Goal: Check status: Check status

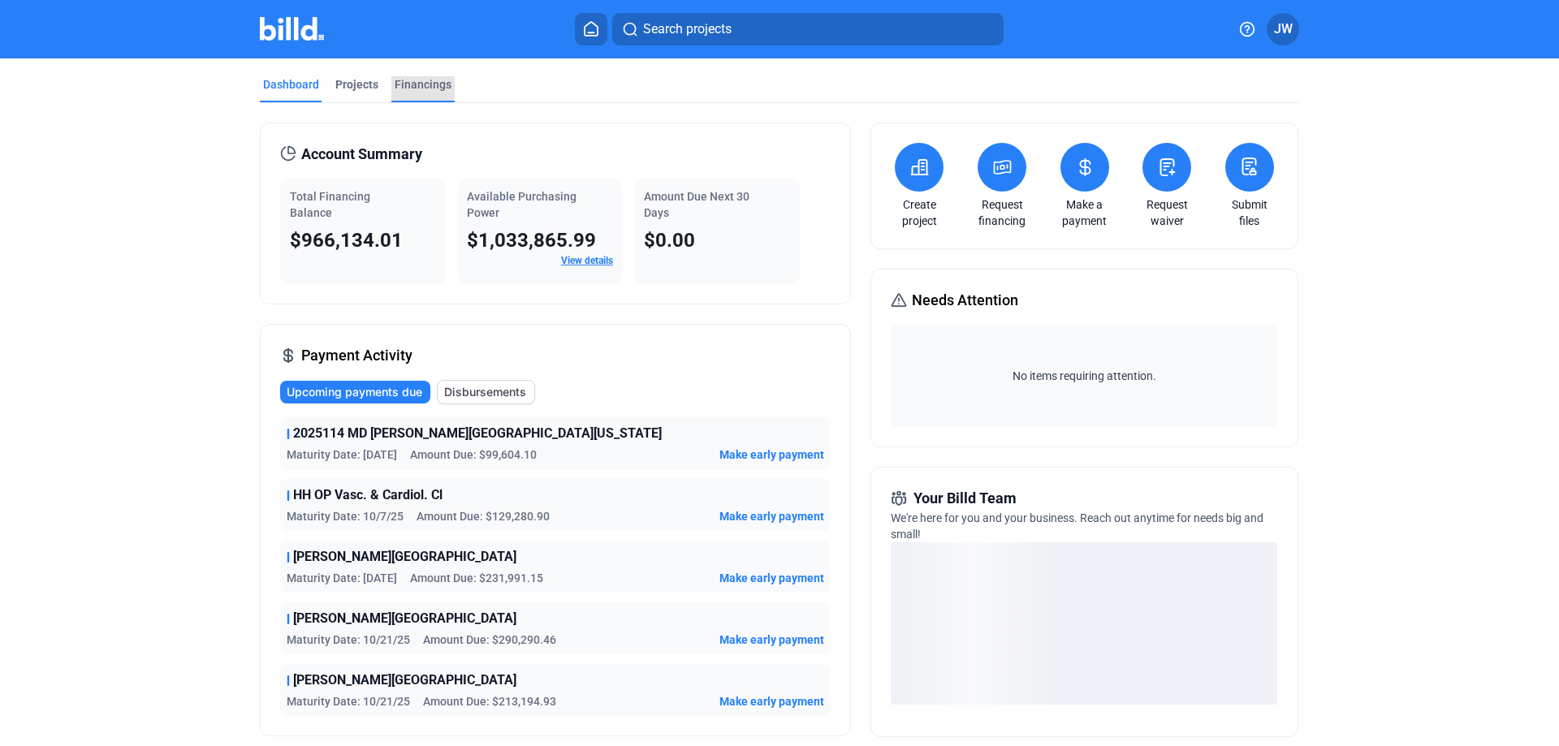
click at [416, 88] on div "Financings" at bounding box center [423, 84] width 57 height 16
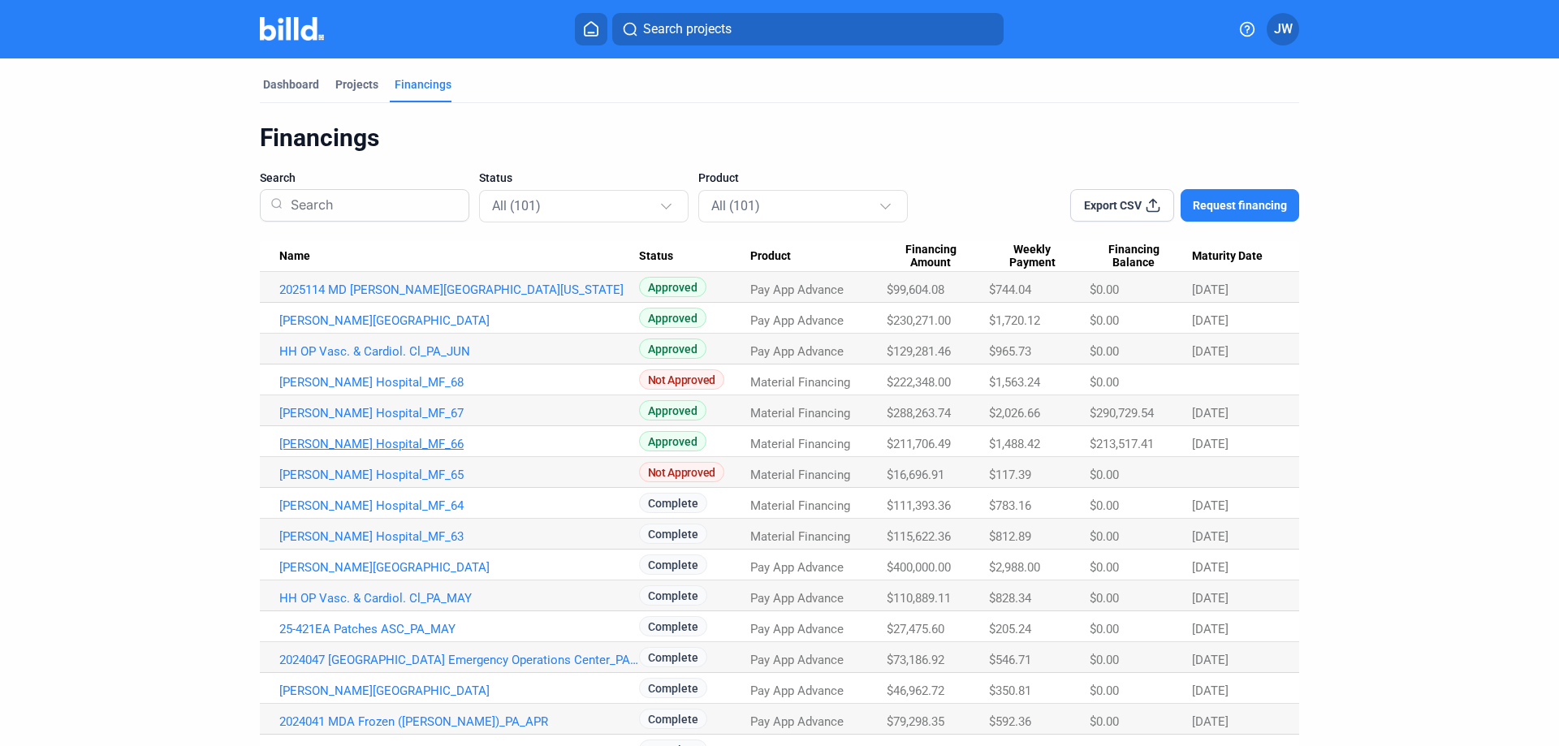
click at [400, 297] on link "[PERSON_NAME] Hospital_MF_66" at bounding box center [459, 290] width 360 height 15
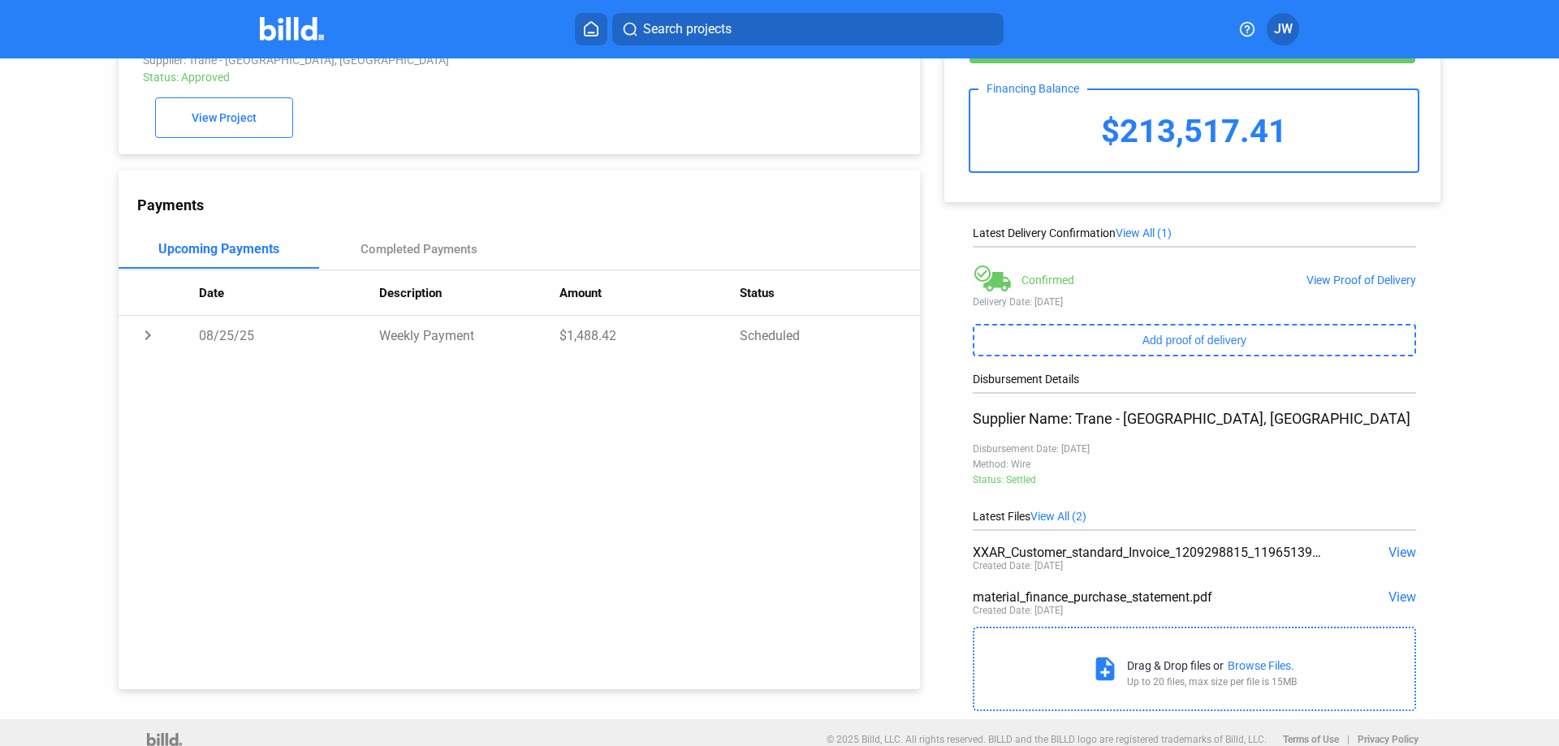
scroll to position [93, 0]
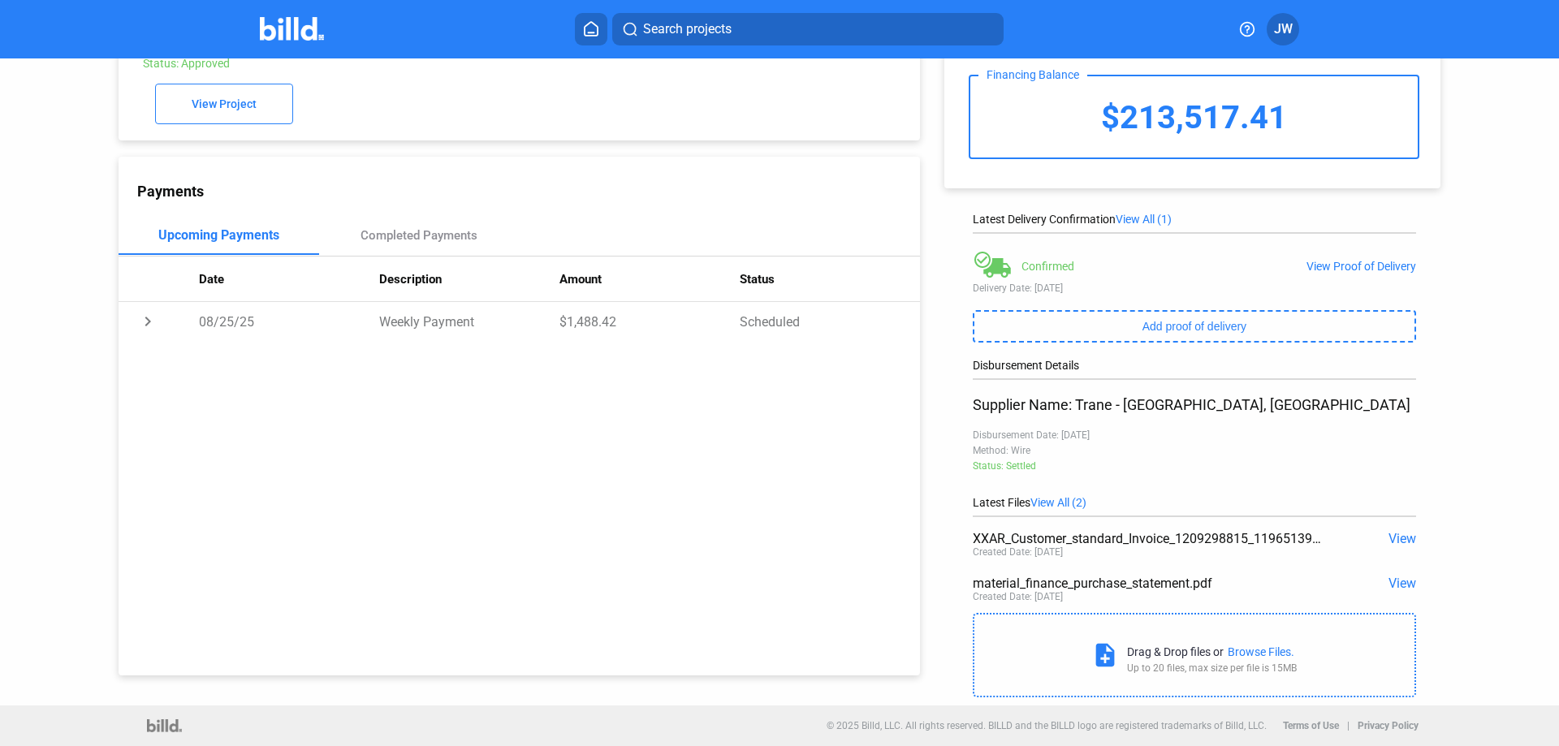
click at [1400, 541] on span "View" at bounding box center [1402, 538] width 28 height 15
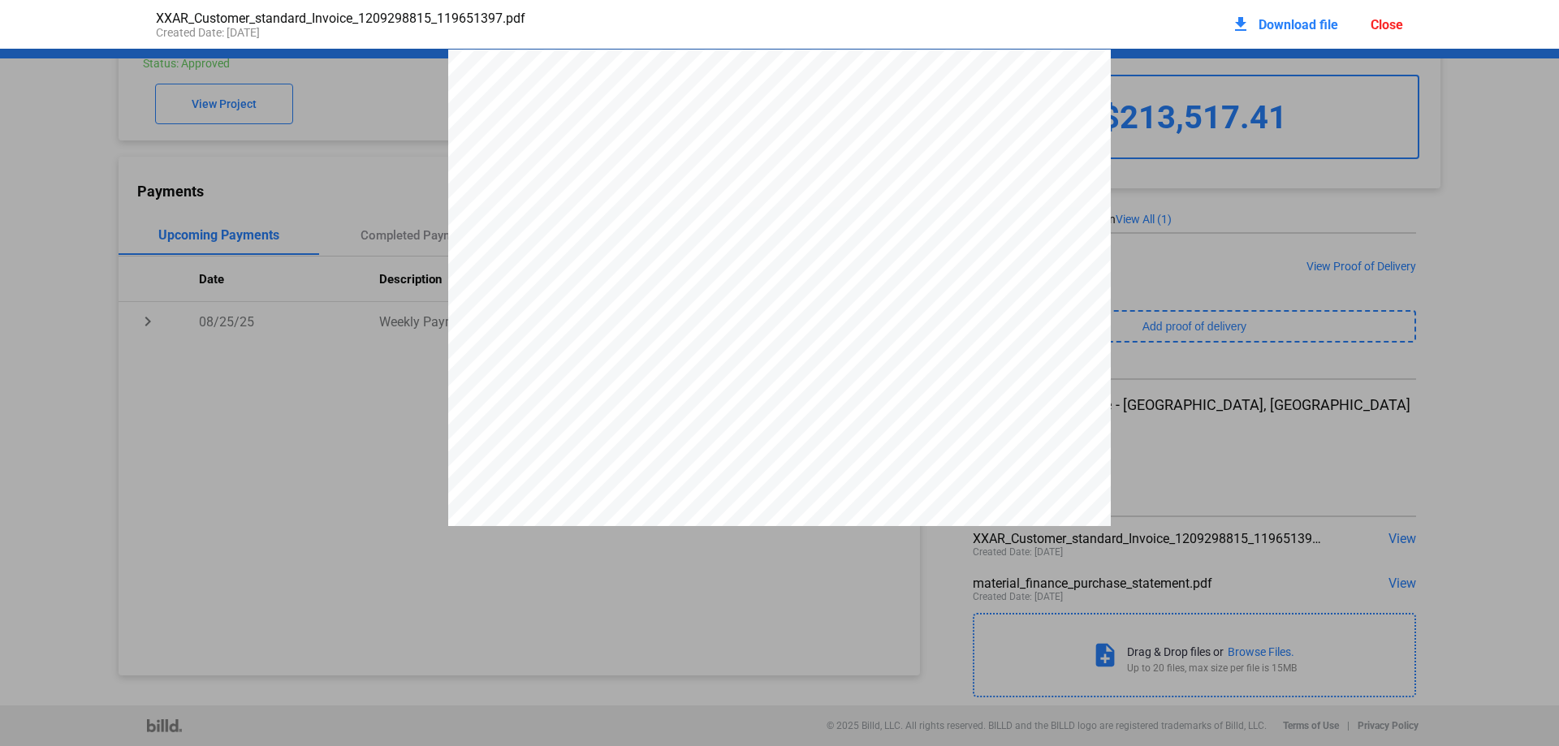
scroll to position [8, 0]
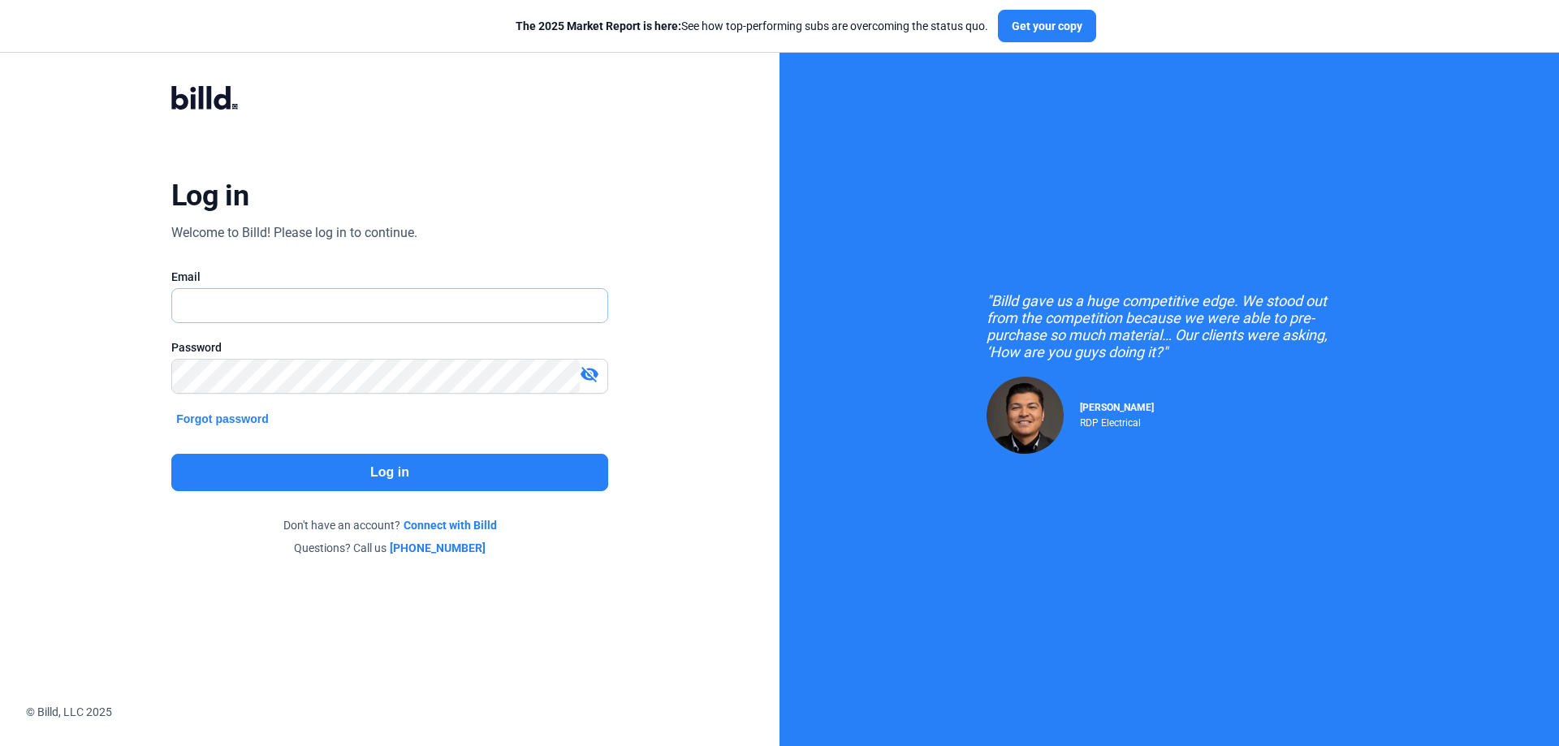
type input "[EMAIL_ADDRESS][DOMAIN_NAME]"
click at [426, 472] on button "Log in" at bounding box center [389, 472] width 437 height 37
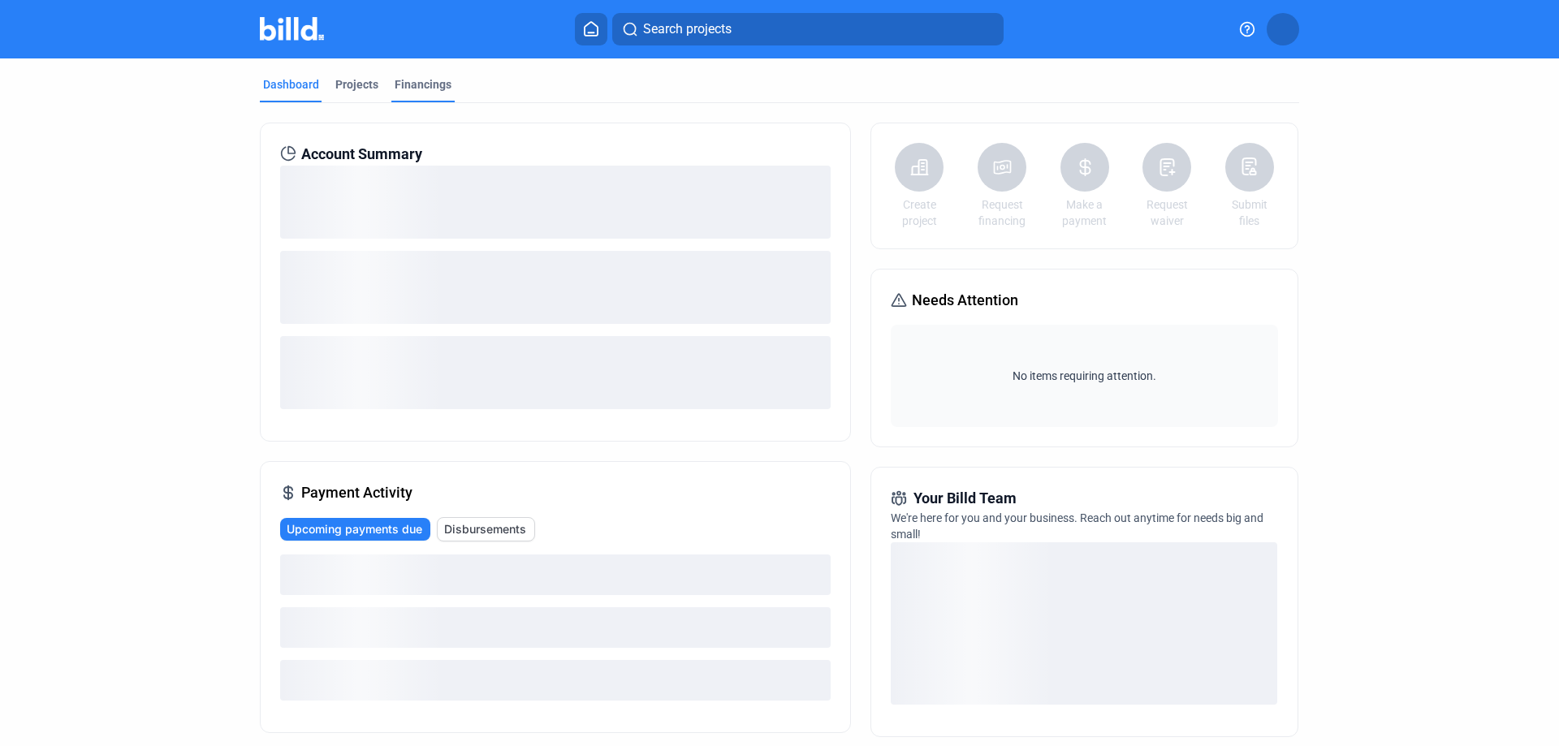
click at [425, 80] on div "Financings" at bounding box center [423, 84] width 57 height 16
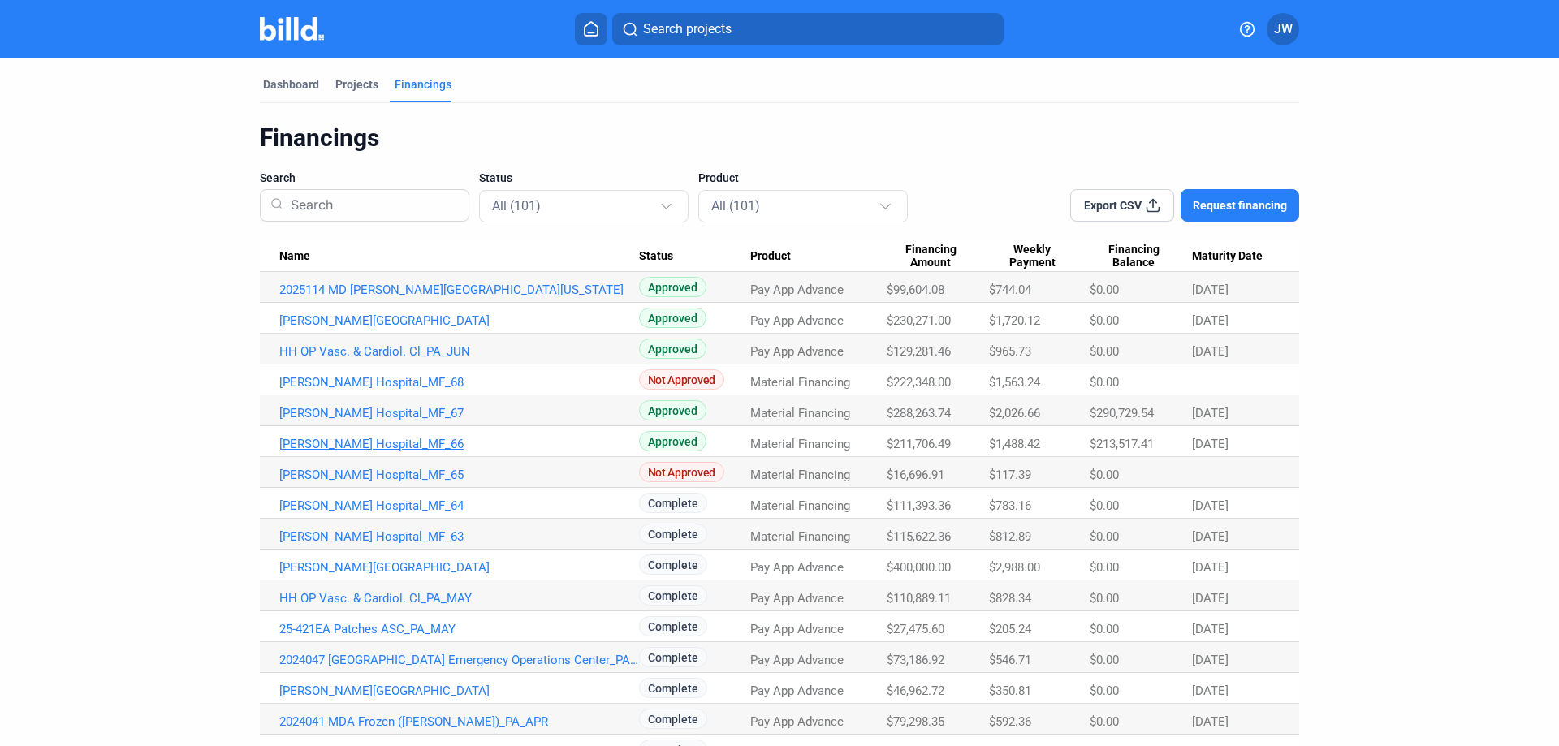
click at [380, 297] on link "[PERSON_NAME] Hospital_MF_66" at bounding box center [459, 290] width 360 height 15
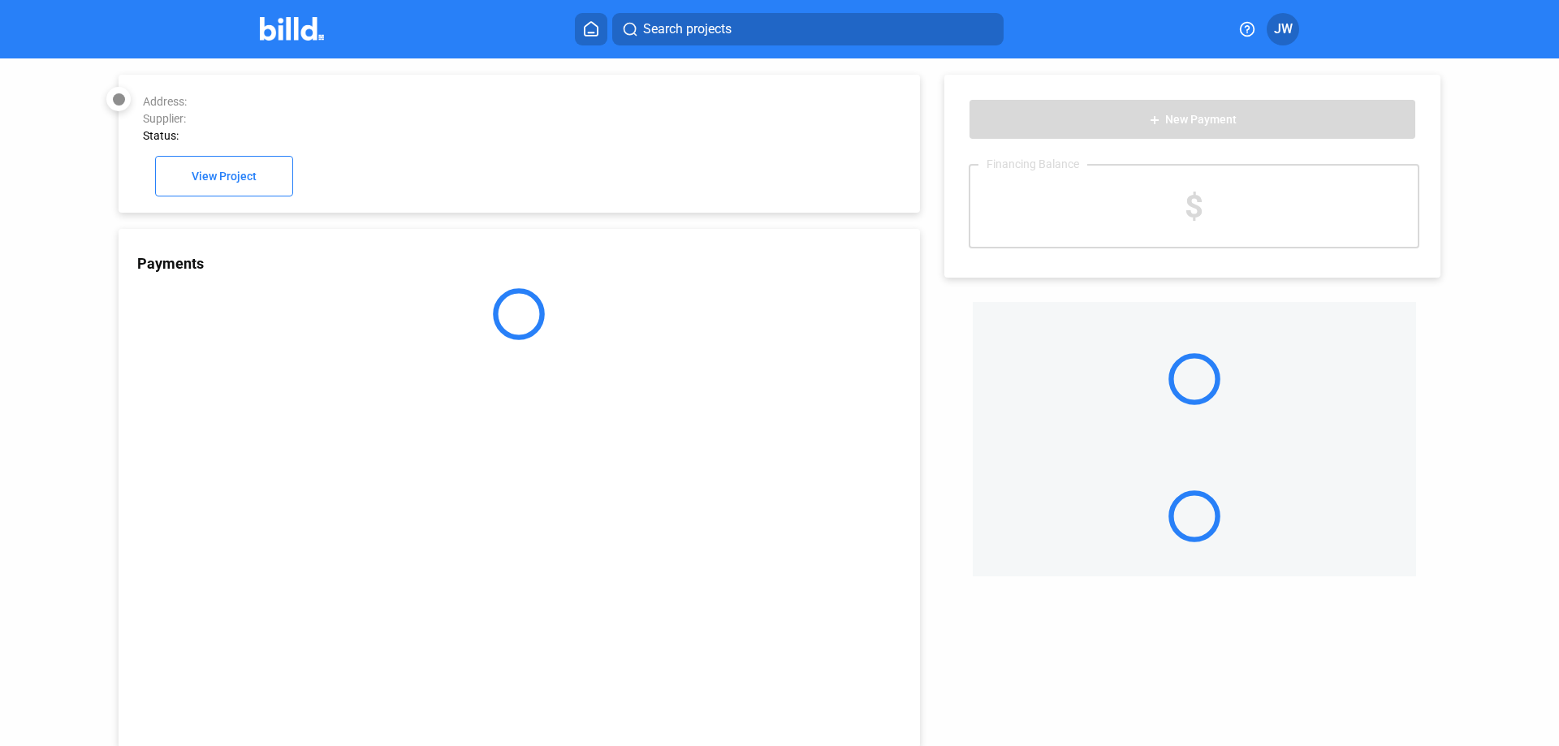
click at [388, 443] on div "Payments" at bounding box center [519, 488] width 801 height 519
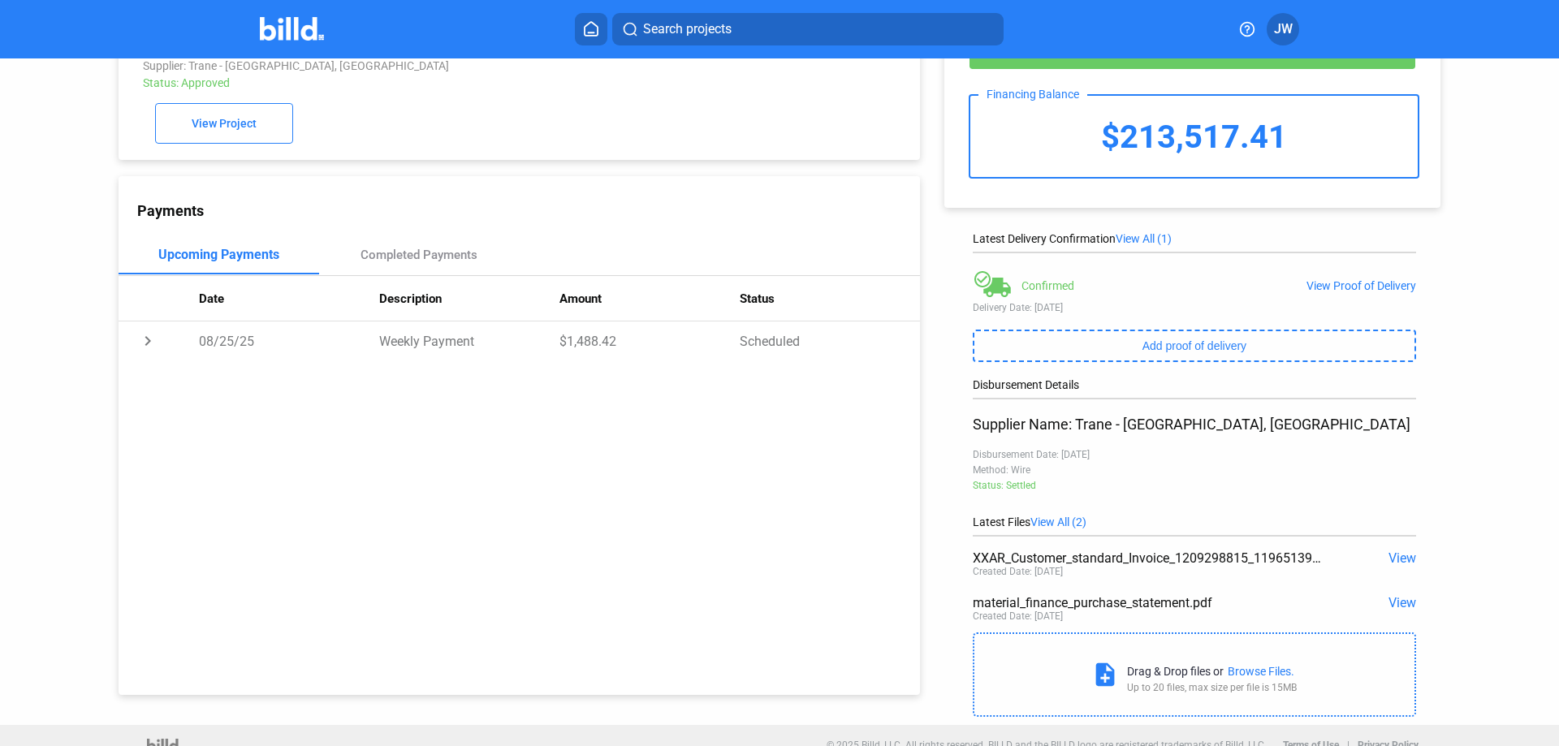
scroll to position [93, 0]
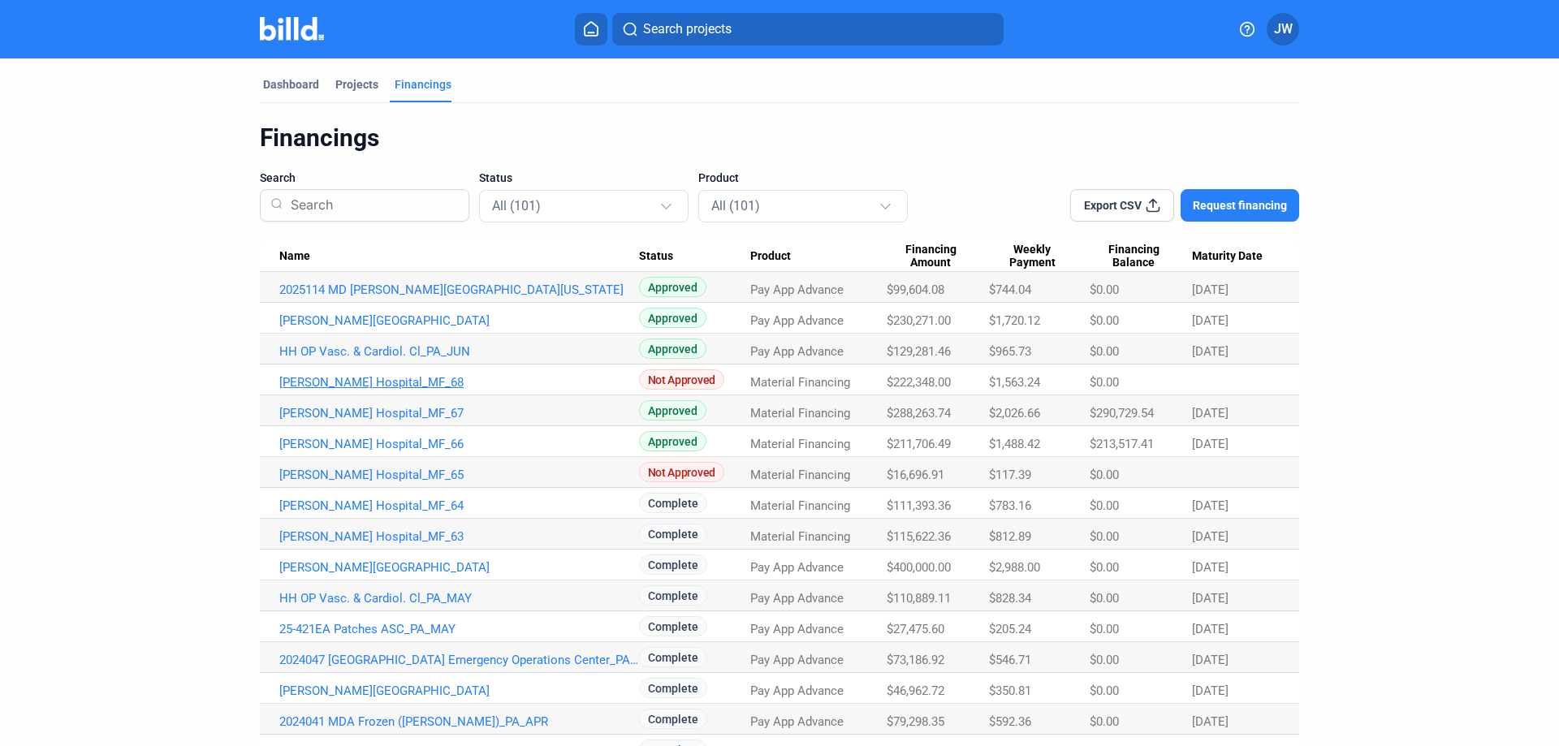
click at [390, 297] on link "[PERSON_NAME] Hospital_MF_68" at bounding box center [459, 290] width 360 height 15
click at [393, 297] on link "[PERSON_NAME] Hospital_MF_67" at bounding box center [459, 290] width 360 height 15
click at [369, 297] on link "[PERSON_NAME] Hospital_MF_66" at bounding box center [459, 290] width 360 height 15
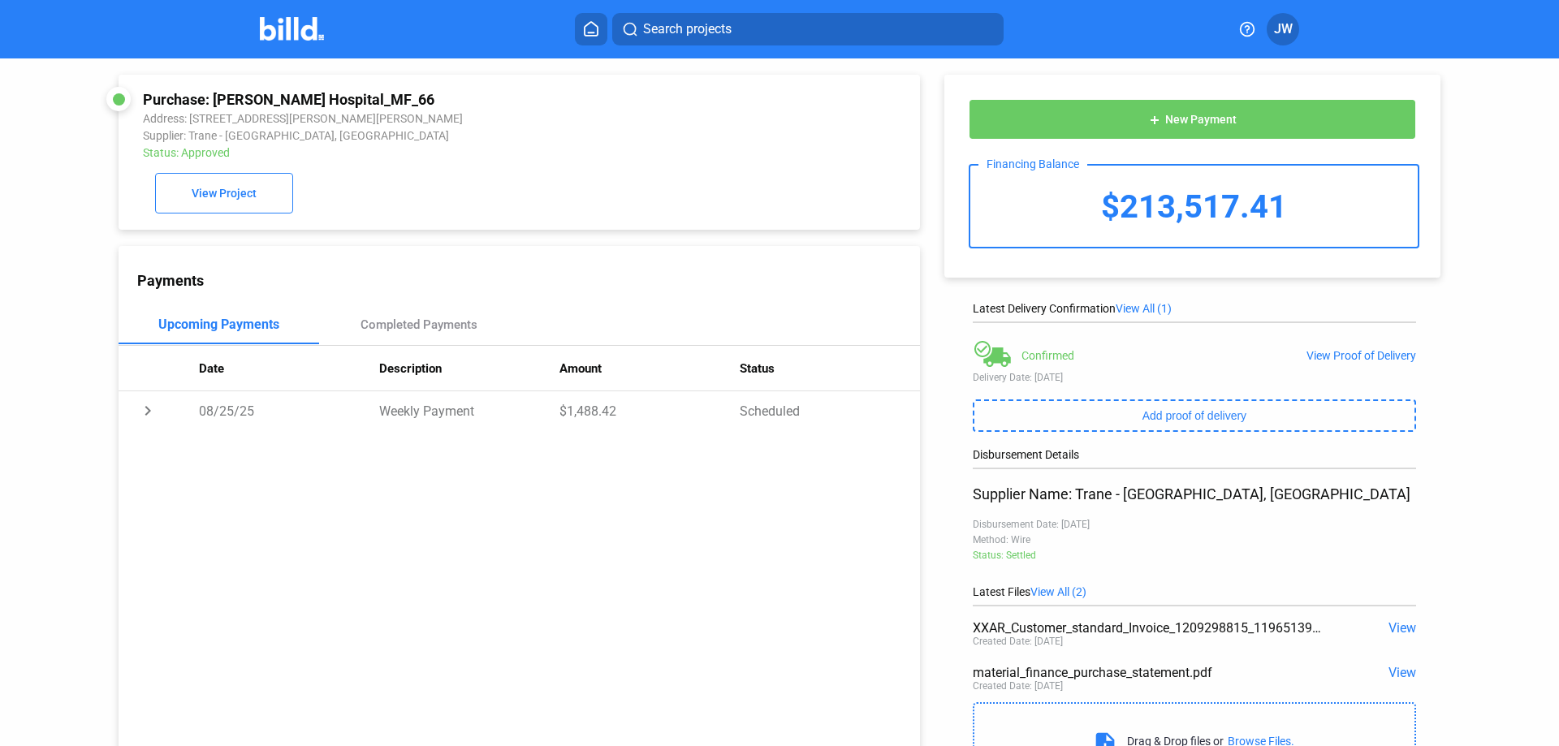
click at [1401, 632] on span "View" at bounding box center [1402, 627] width 28 height 15
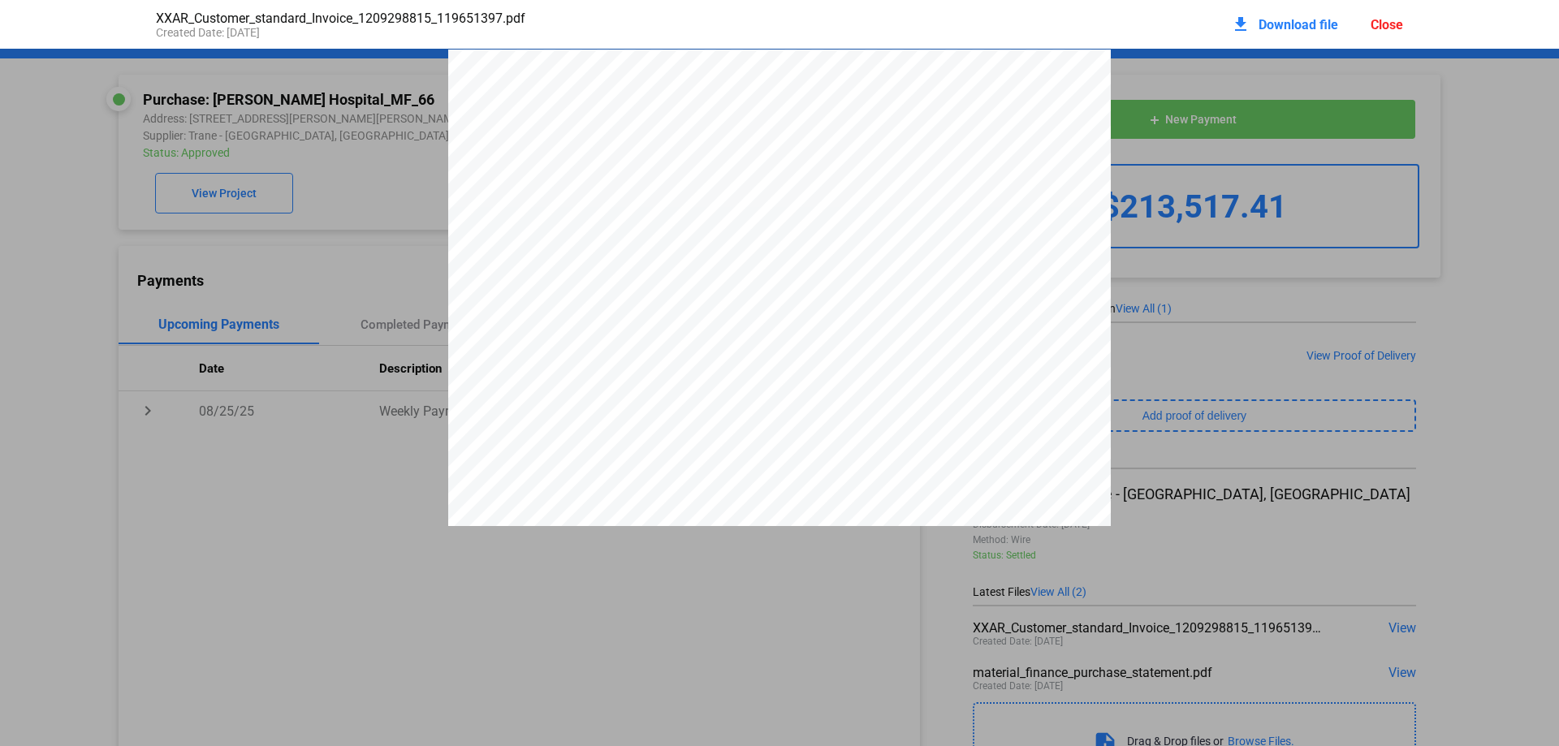
scroll to position [8, 0]
